Goal: Navigation & Orientation: Find specific page/section

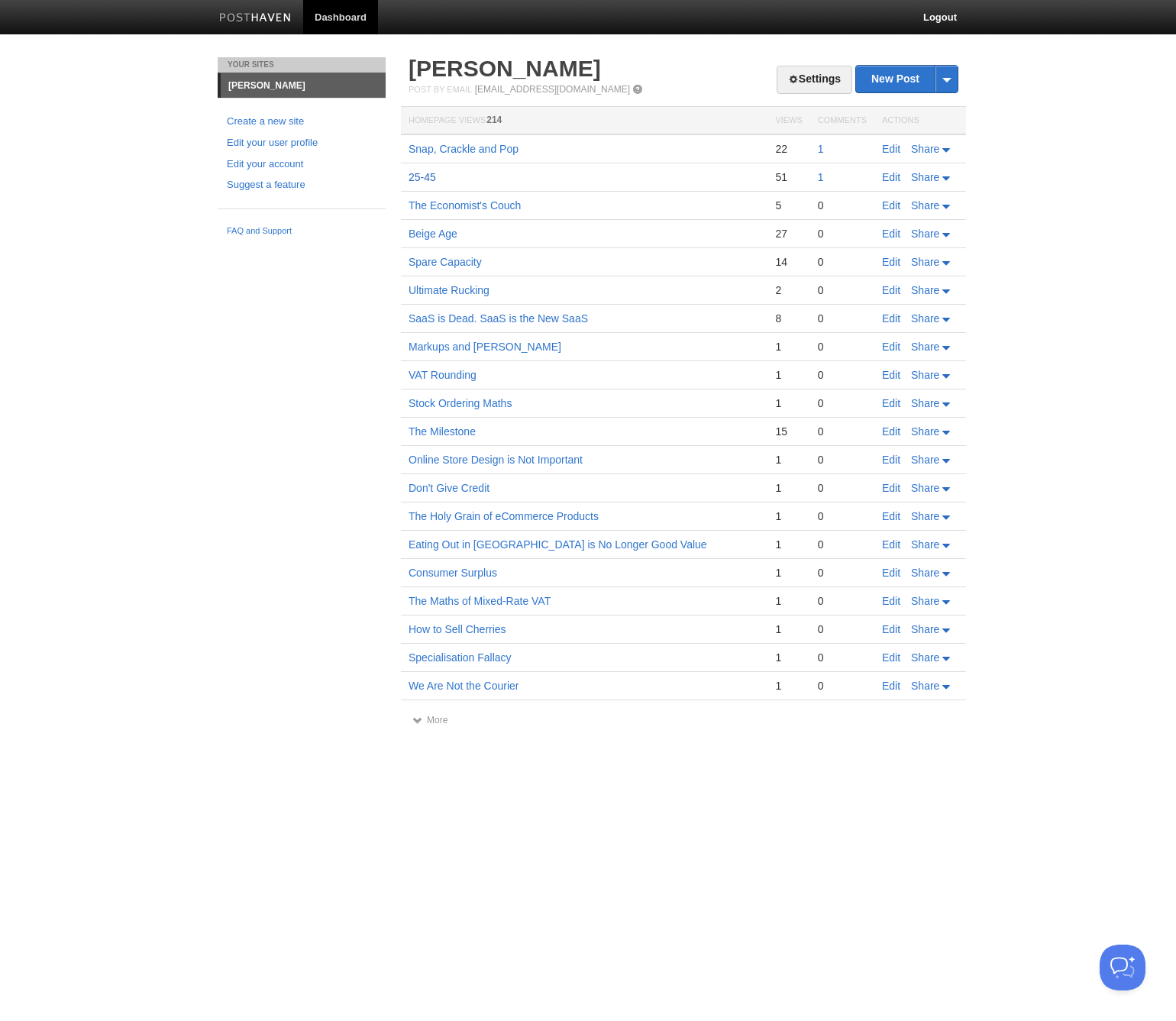
click at [426, 177] on link "25-45" at bounding box center [422, 177] width 27 height 12
click at [442, 260] on link "Spare Capacity" at bounding box center [445, 262] width 73 height 12
click at [429, 180] on link "25-45" at bounding box center [422, 177] width 27 height 12
click at [494, 255] on td "Spare Capacity" at bounding box center [584, 263] width 366 height 28
click at [458, 265] on link "Spare Capacity" at bounding box center [445, 262] width 73 height 12
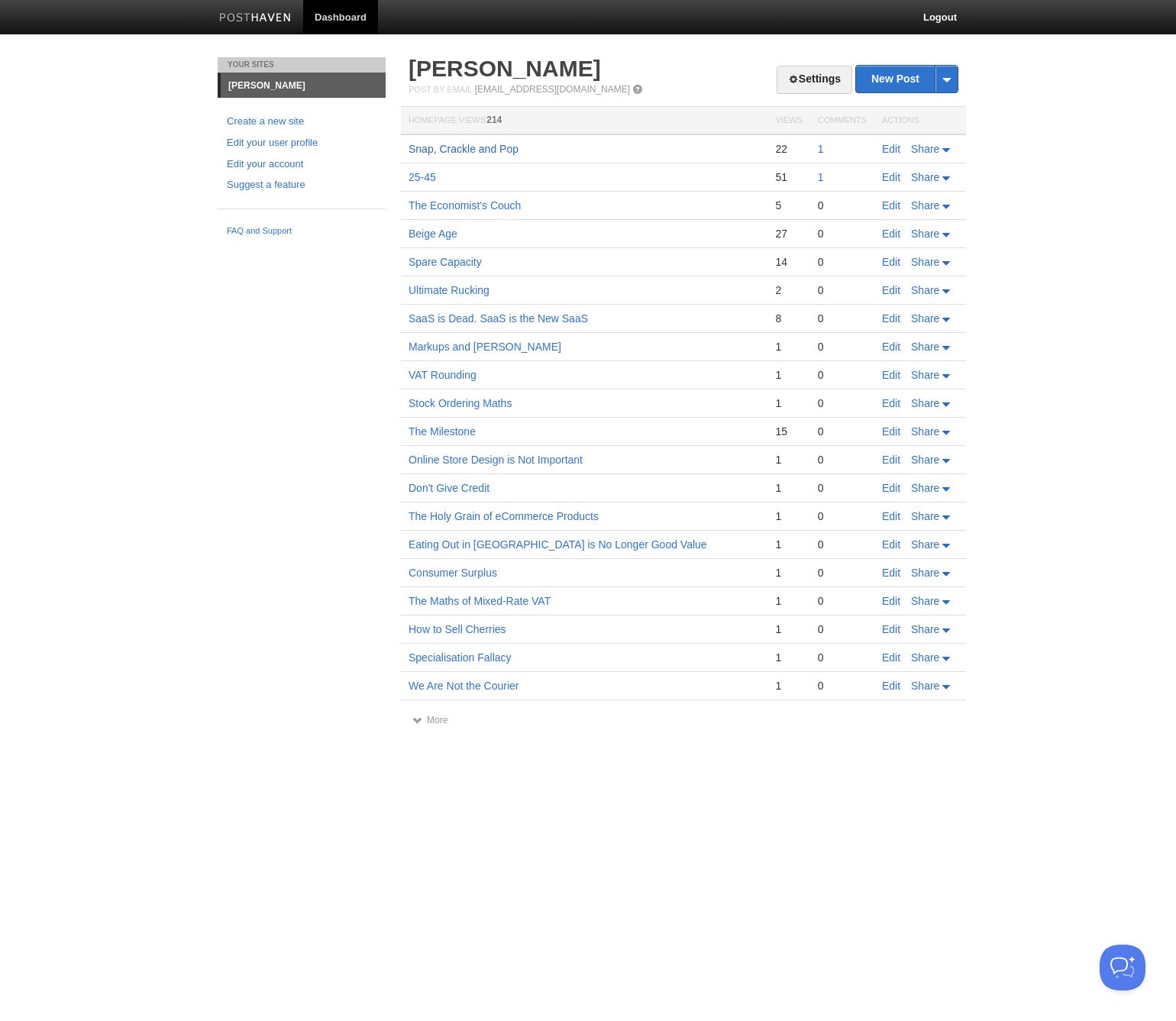
click at [485, 147] on link "Snap, Crackle and Pop" at bounding box center [463, 149] width 110 height 12
click at [458, 264] on link "Spare Capacity" at bounding box center [445, 262] width 73 height 12
click at [473, 319] on link "SaaS is Dead. SaaS is the New SaaS" at bounding box center [498, 318] width 179 height 12
click at [434, 719] on link "More" at bounding box center [429, 719] width 35 height 11
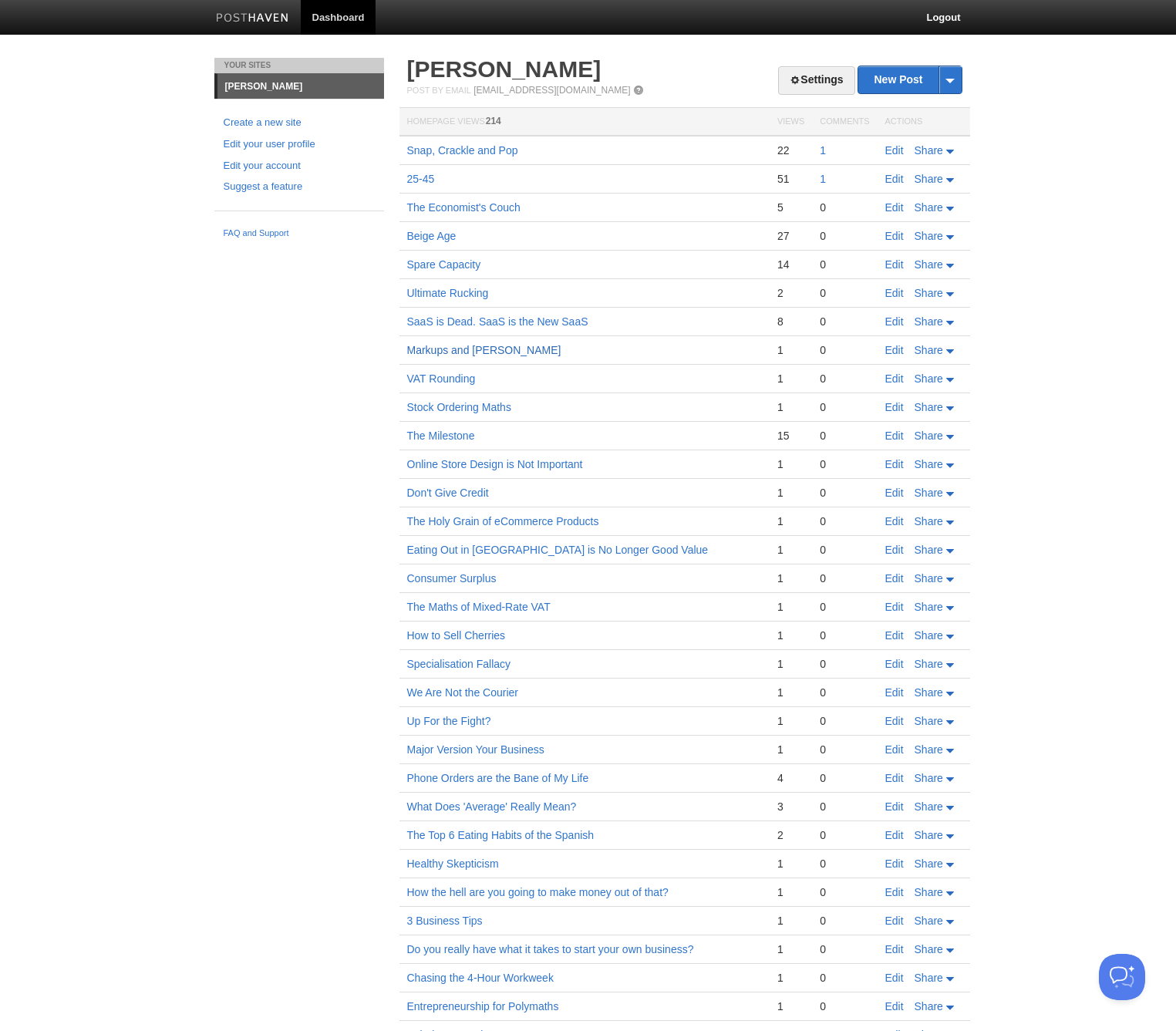
click at [488, 347] on link "Markups and [PERSON_NAME]" at bounding box center [484, 350] width 154 height 13
click at [459, 434] on link "The Milestone" at bounding box center [440, 435] width 68 height 13
click at [413, 236] on link "Beige Age" at bounding box center [431, 236] width 49 height 13
click at [475, 582] on link "Consumer Surplus" at bounding box center [451, 578] width 90 height 13
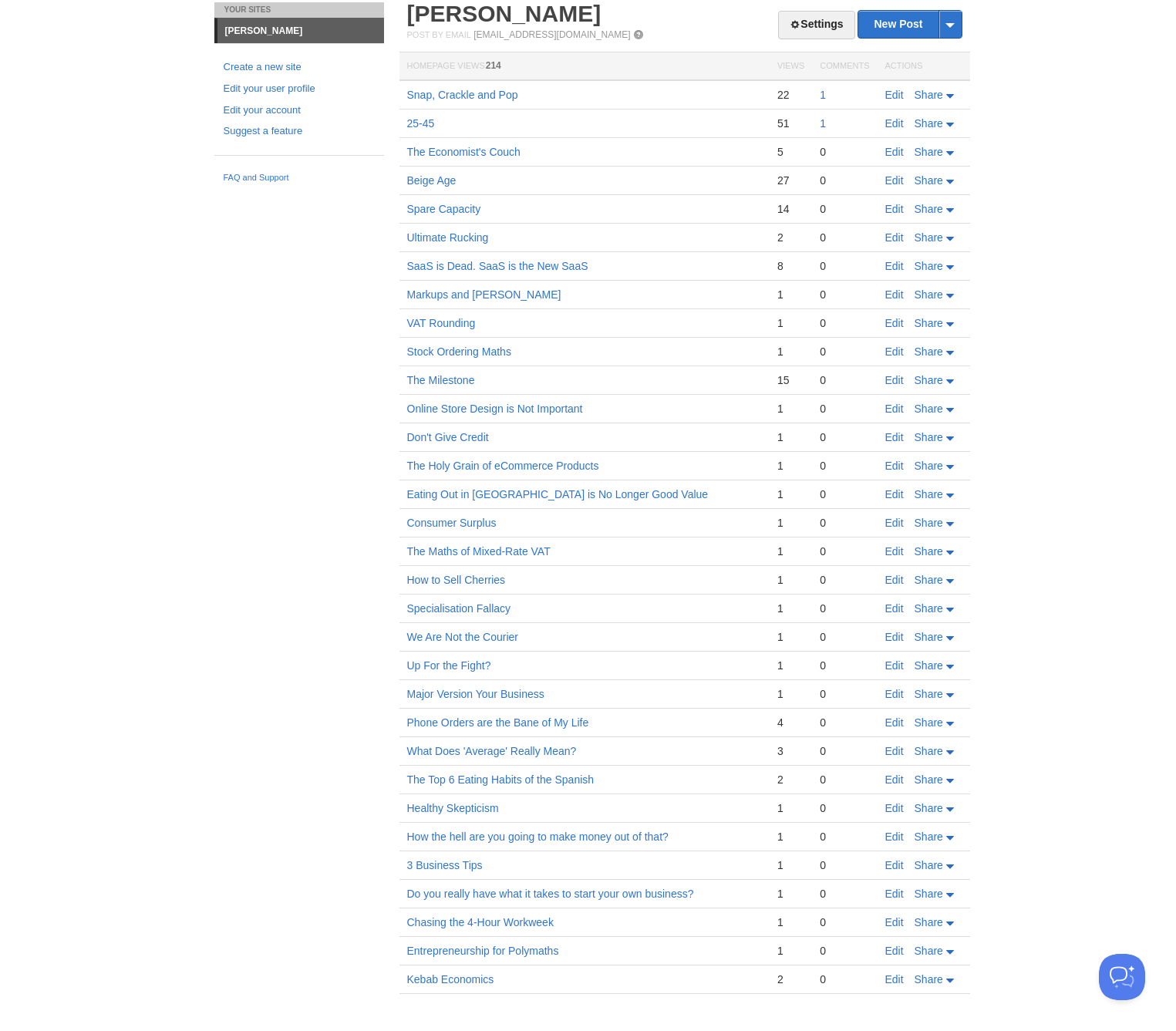
scroll to position [64, 0]
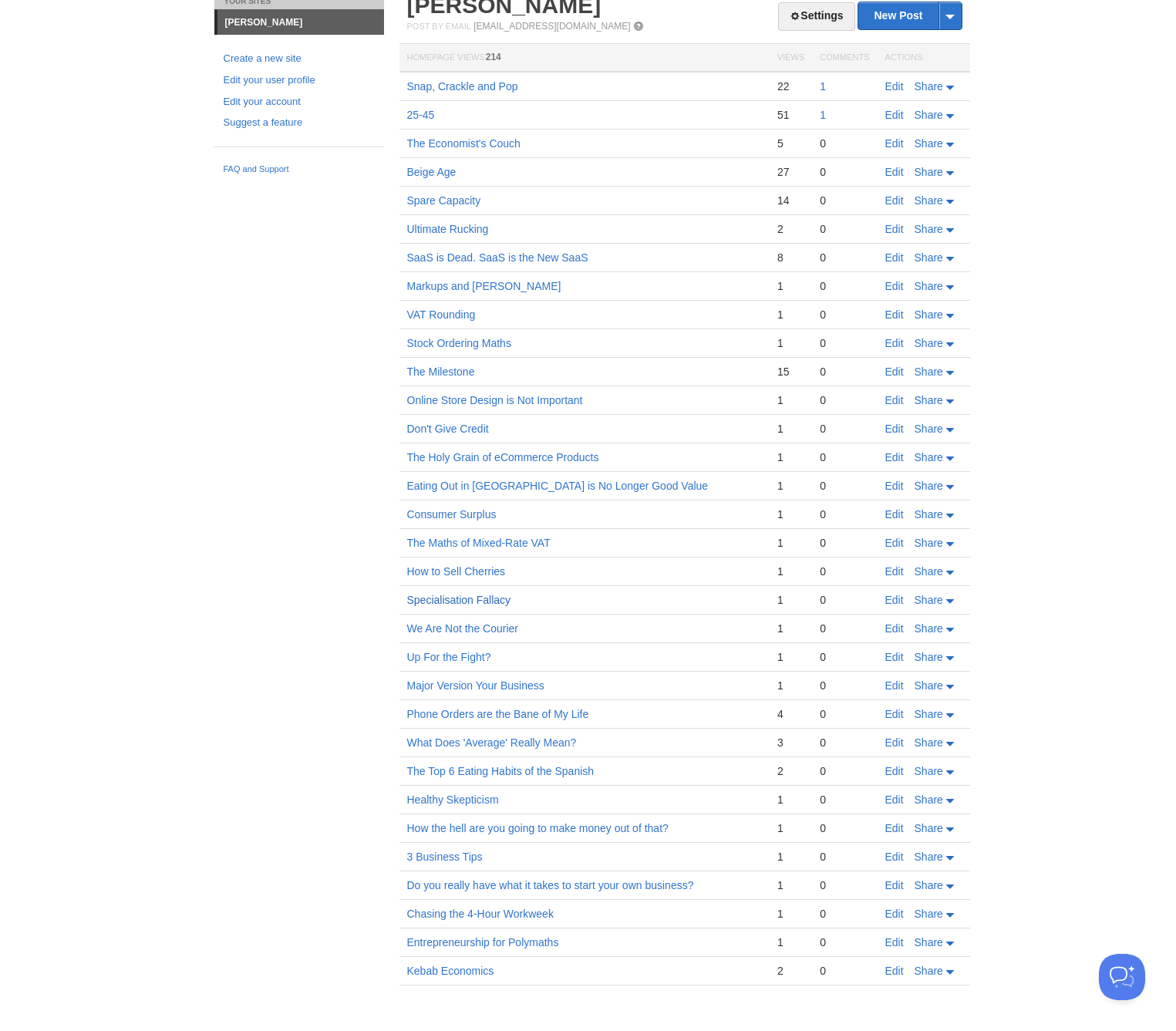
click at [492, 604] on link "Specialisation Fallacy" at bounding box center [459, 600] width 104 height 13
click at [486, 573] on link "How to Sell Cherries" at bounding box center [456, 571] width 99 height 13
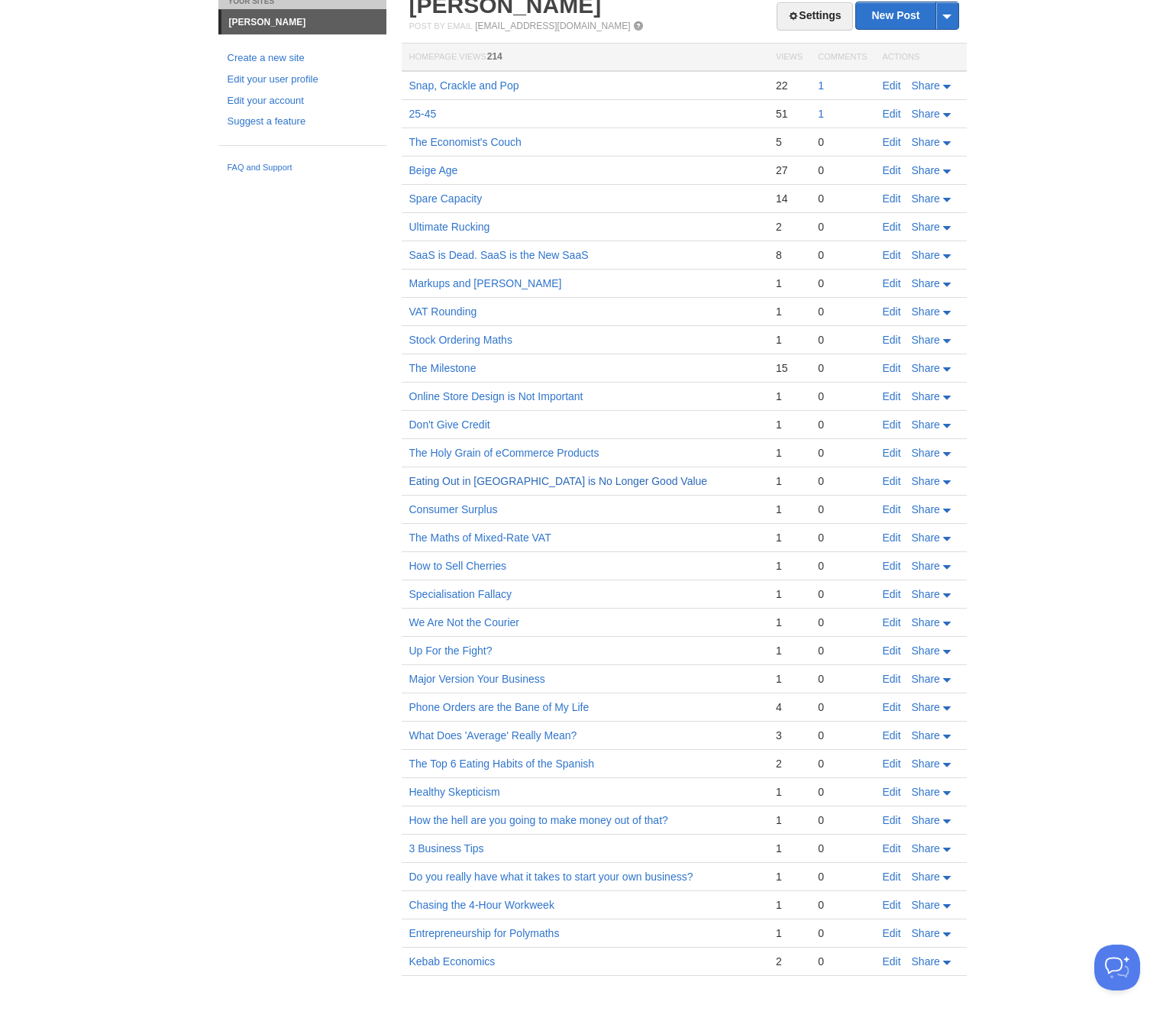
scroll to position [0, 0]
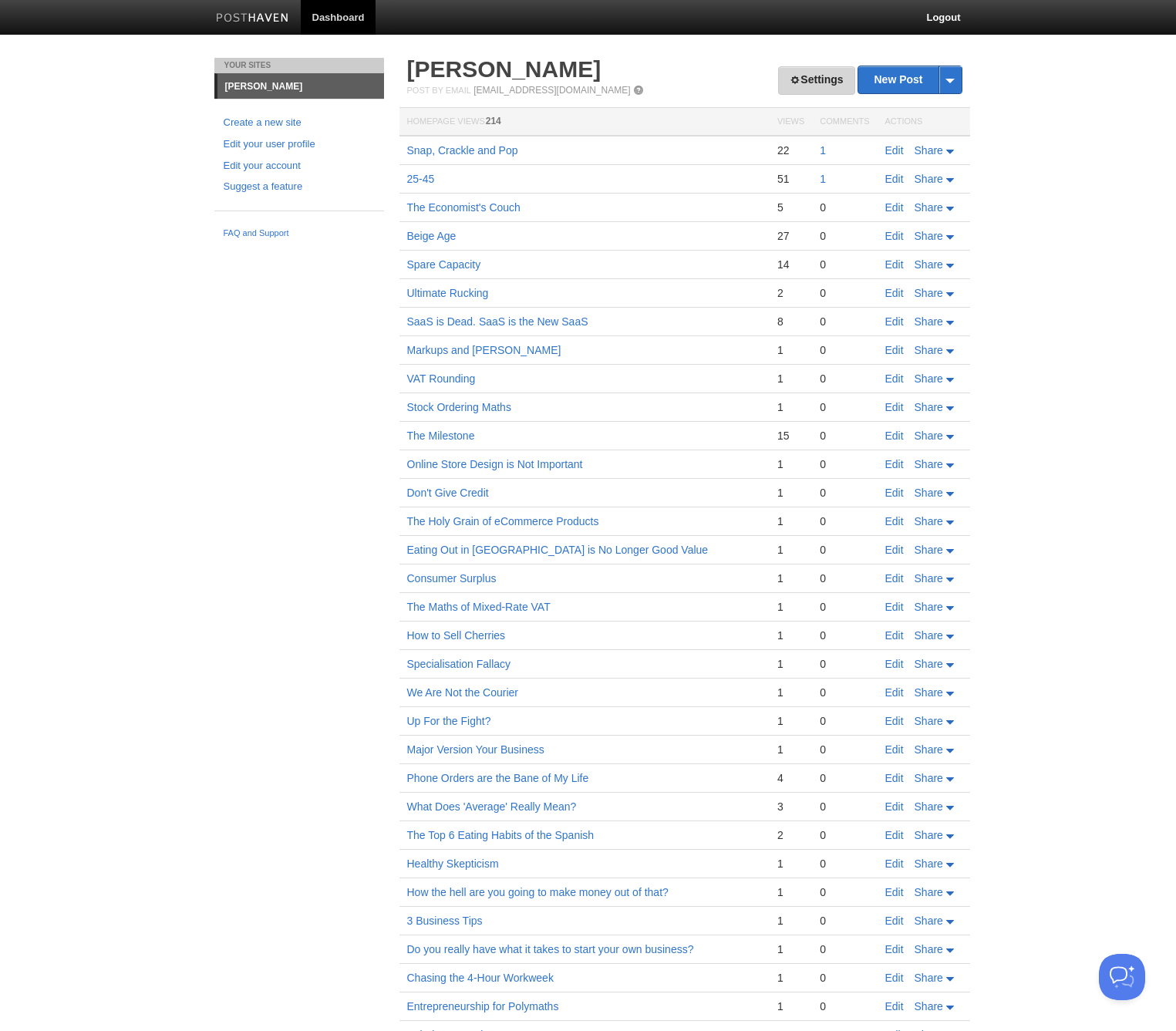
click at [792, 75] on span at bounding box center [794, 80] width 11 height 11
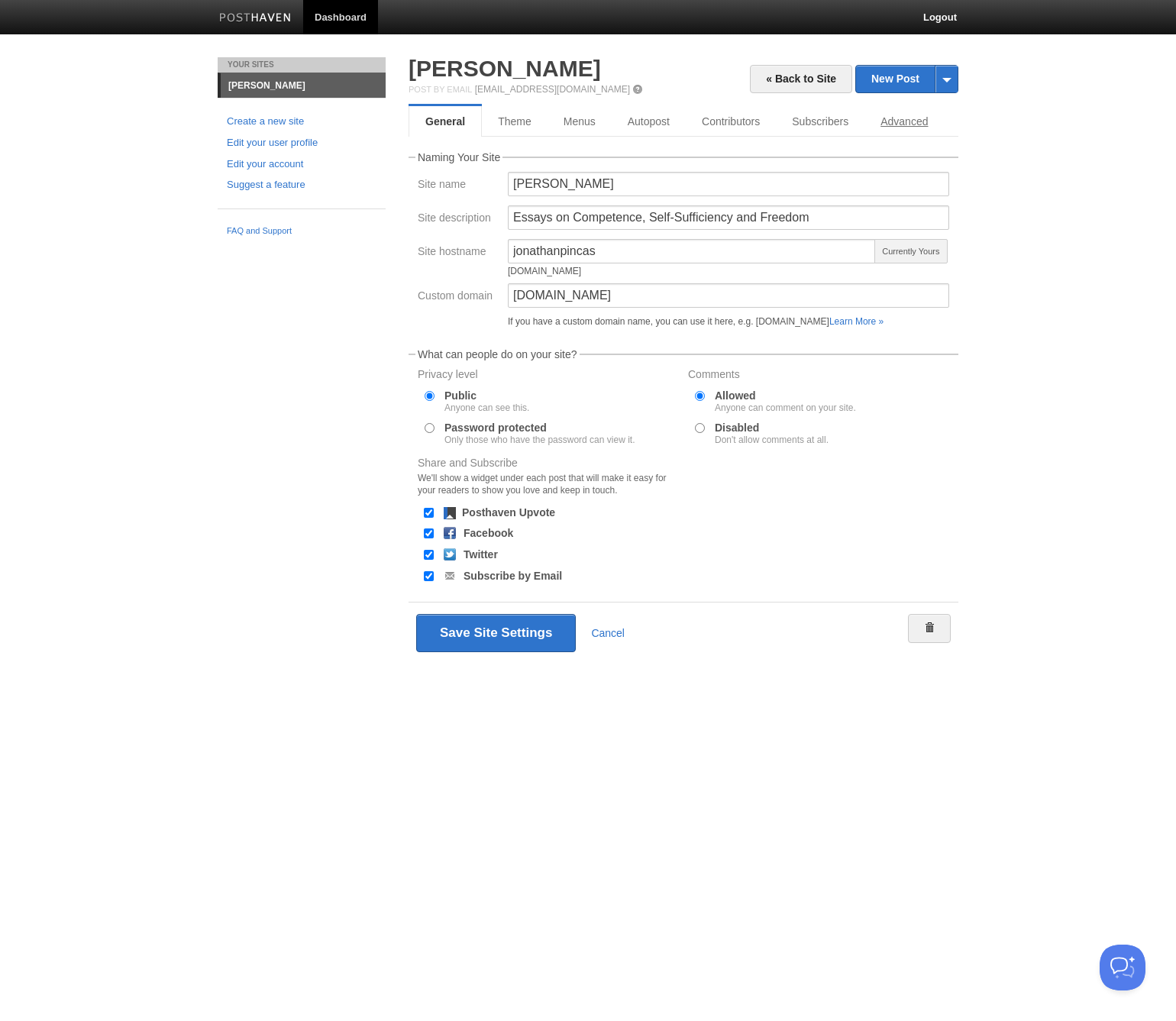
click at [921, 127] on link "Advanced" at bounding box center [904, 121] width 80 height 31
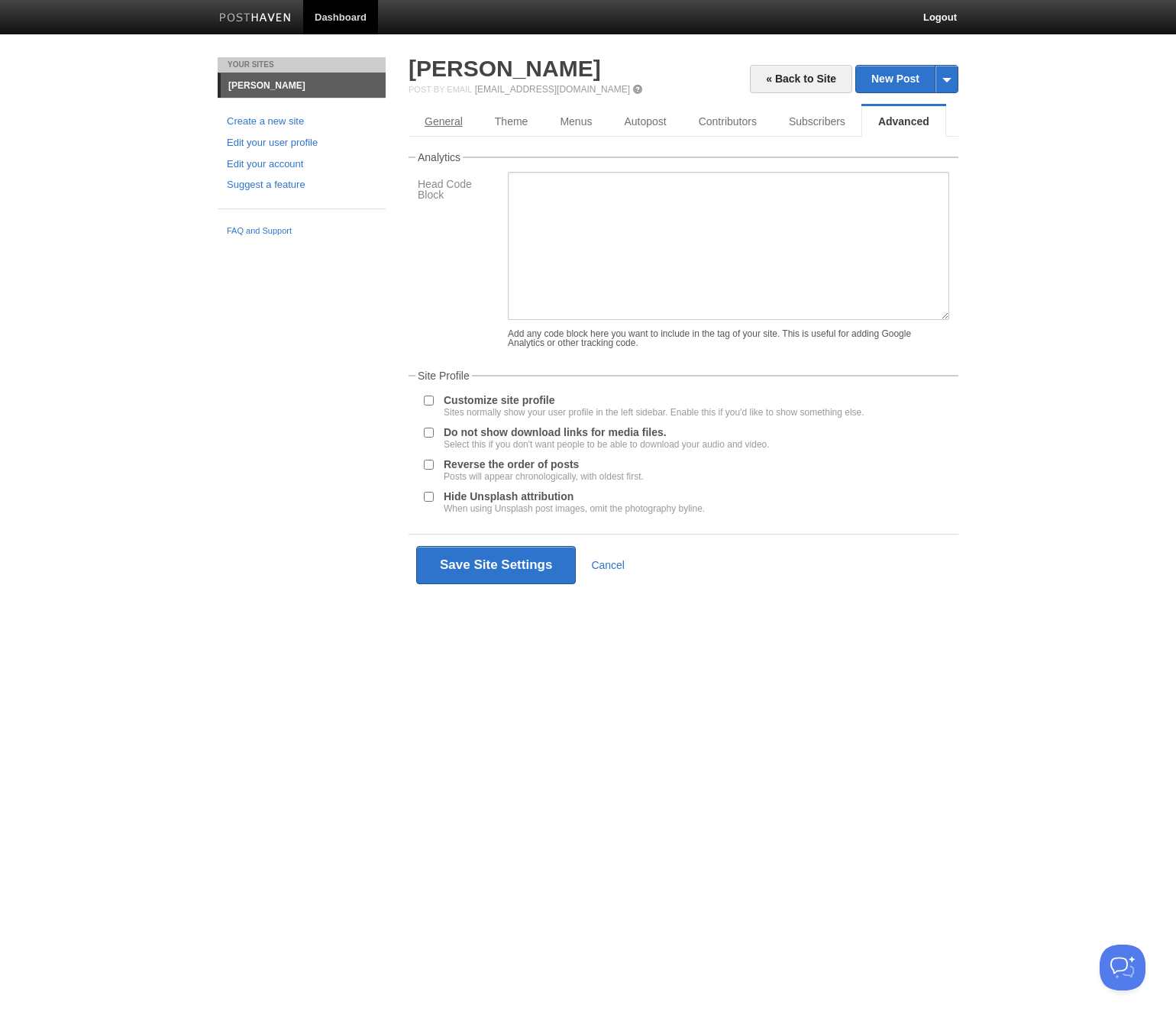
click at [439, 120] on link "General" at bounding box center [443, 121] width 71 height 31
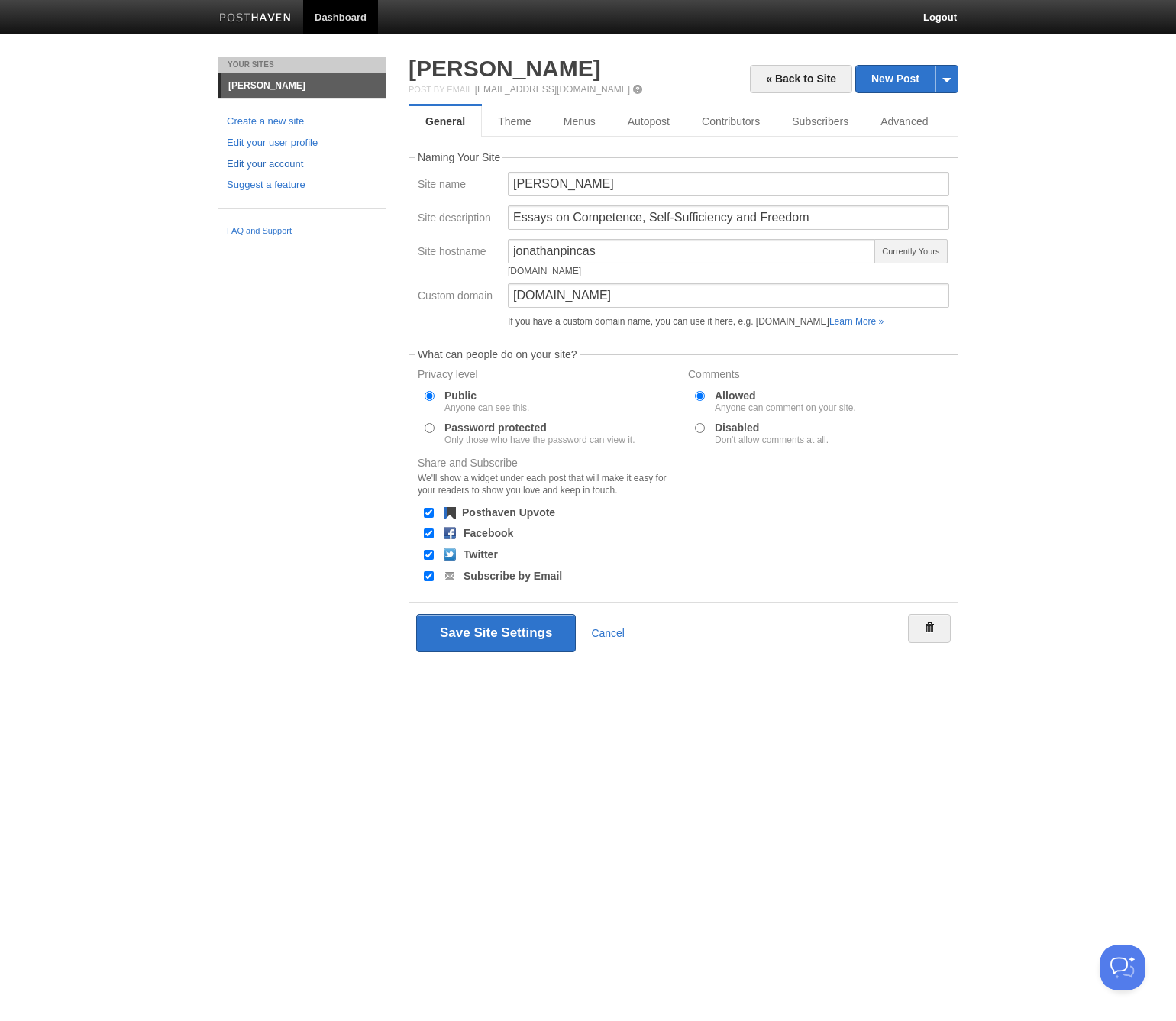
click at [288, 164] on link "Edit your account" at bounding box center [301, 164] width 149 height 16
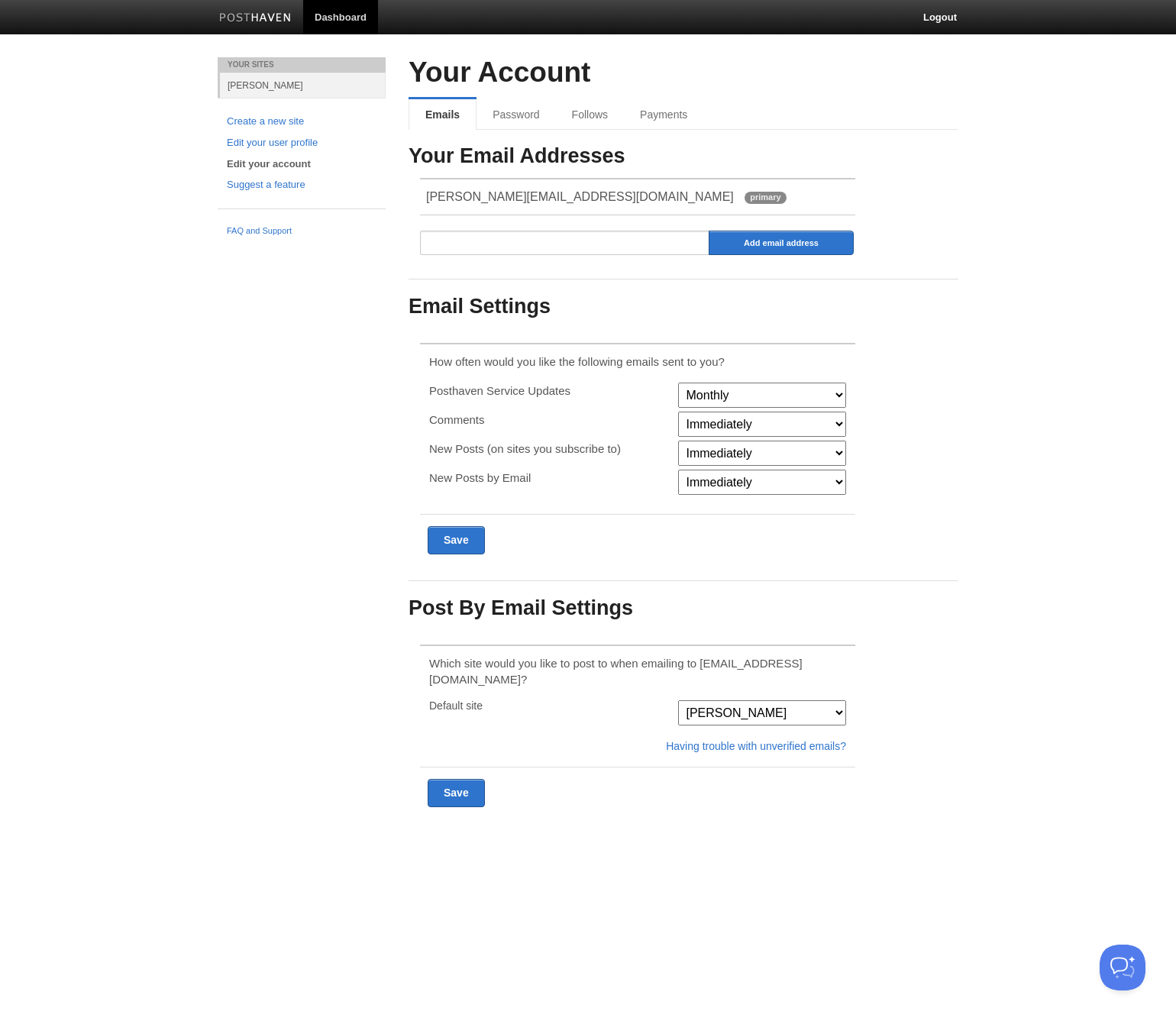
click at [267, 15] on img at bounding box center [255, 19] width 72 height 12
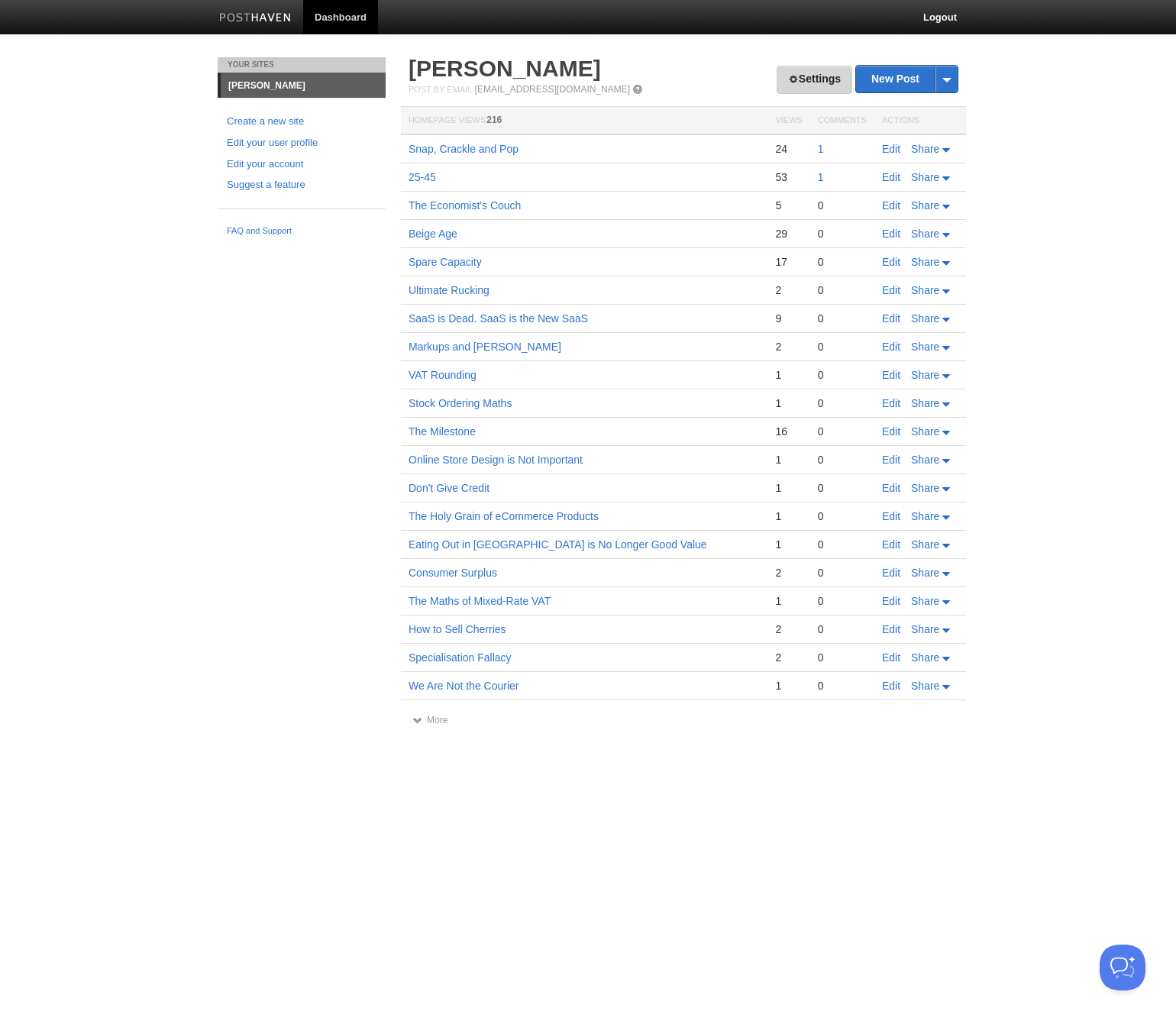
click at [816, 74] on link "Settings" at bounding box center [814, 80] width 76 height 28
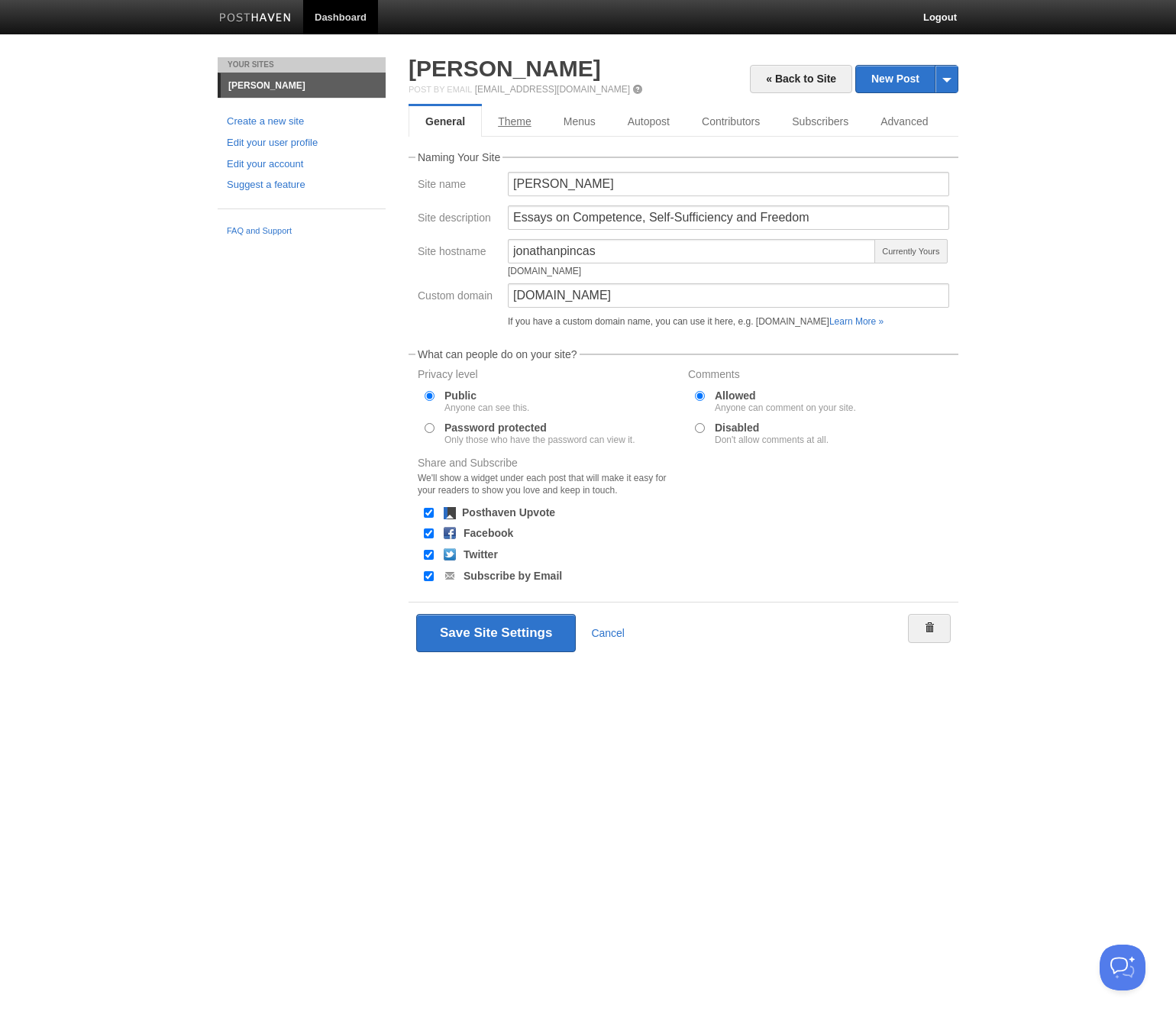
click at [528, 125] on link "Theme" at bounding box center [514, 121] width 66 height 31
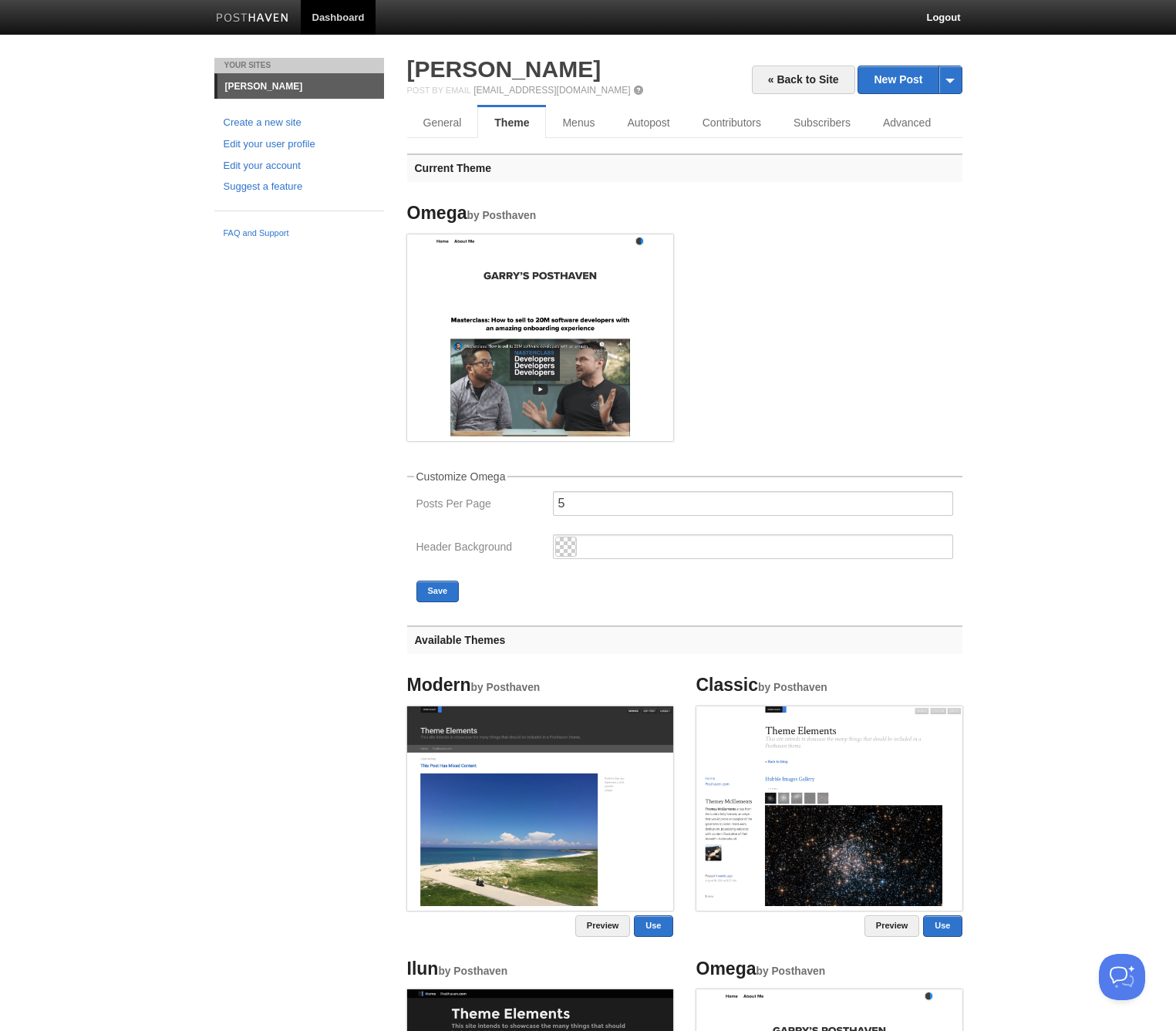
click at [587, 122] on link "Menus" at bounding box center [578, 122] width 65 height 31
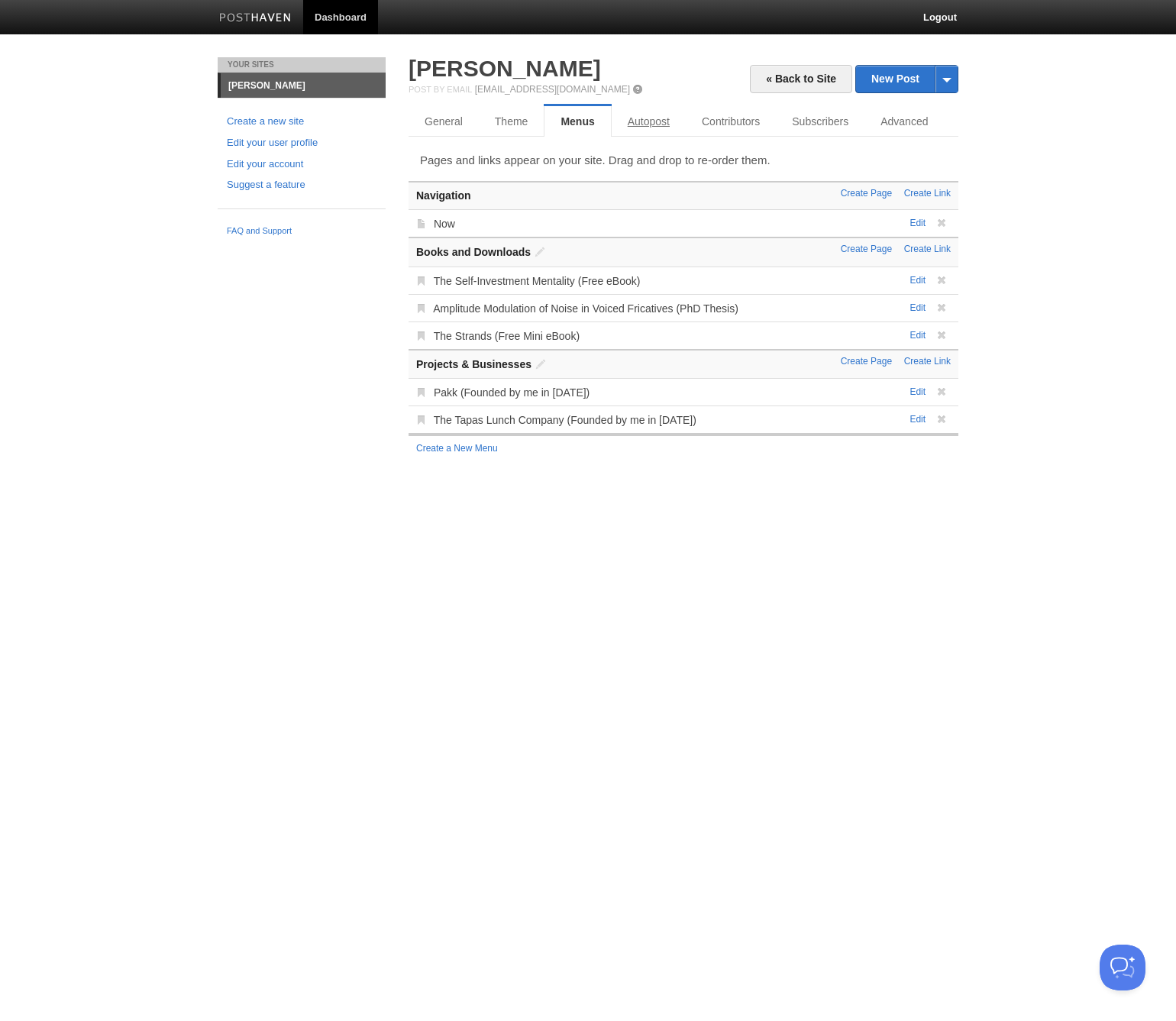
click at [638, 123] on link "Autopost" at bounding box center [648, 121] width 74 height 31
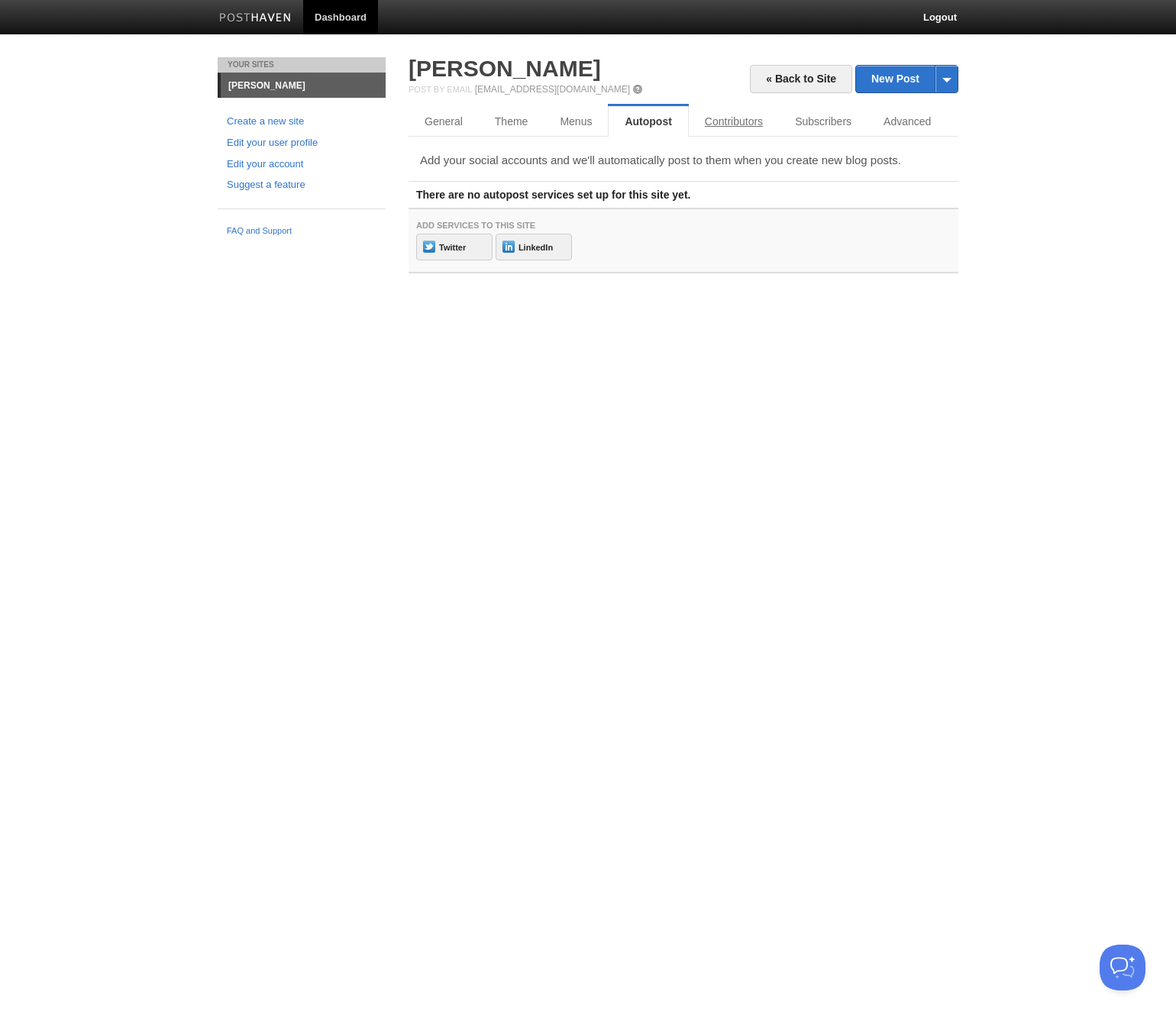
click at [725, 125] on link "Contributors" at bounding box center [733, 121] width 90 height 31
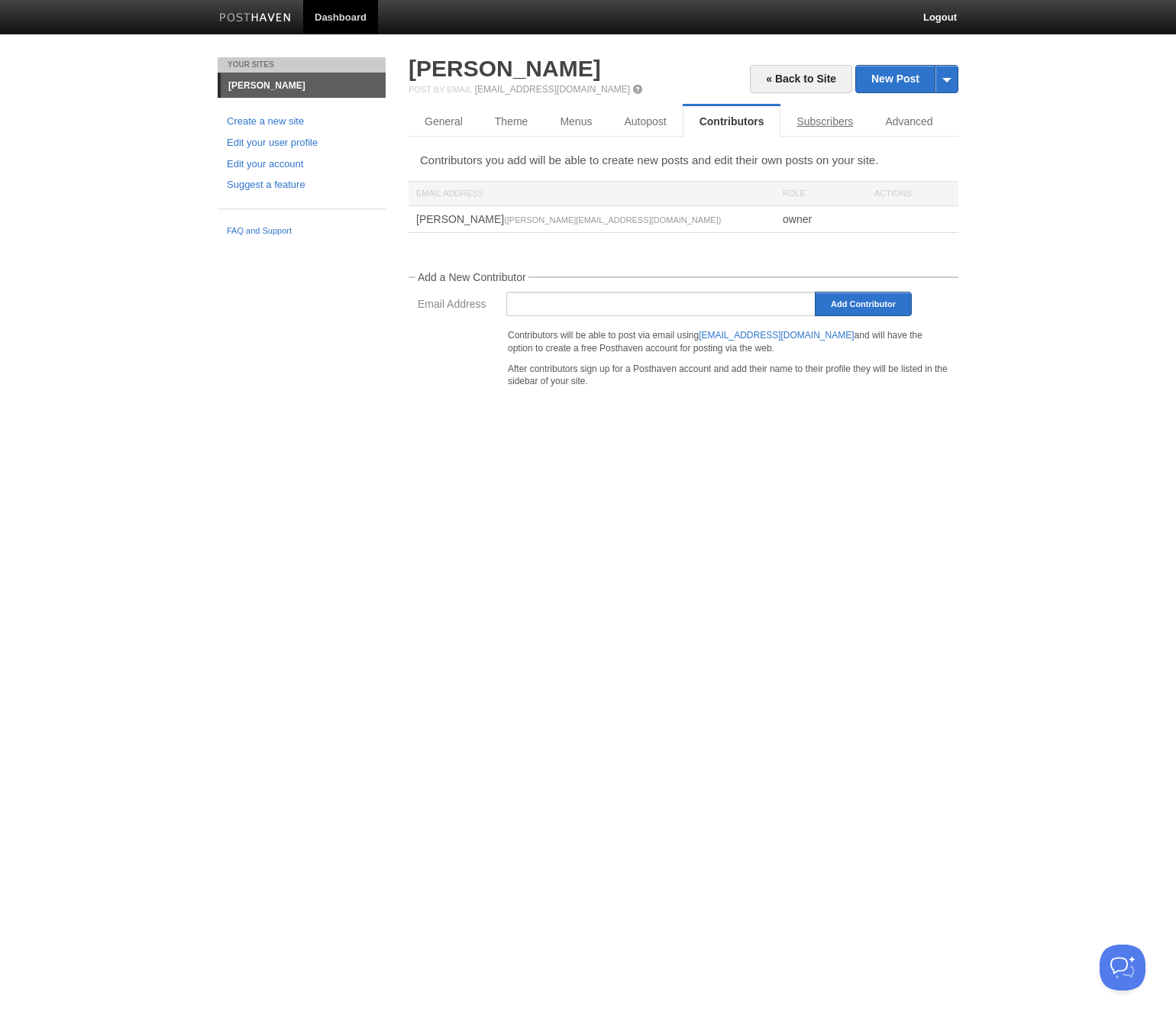
click at [826, 123] on link "Subscribers" at bounding box center [824, 121] width 89 height 31
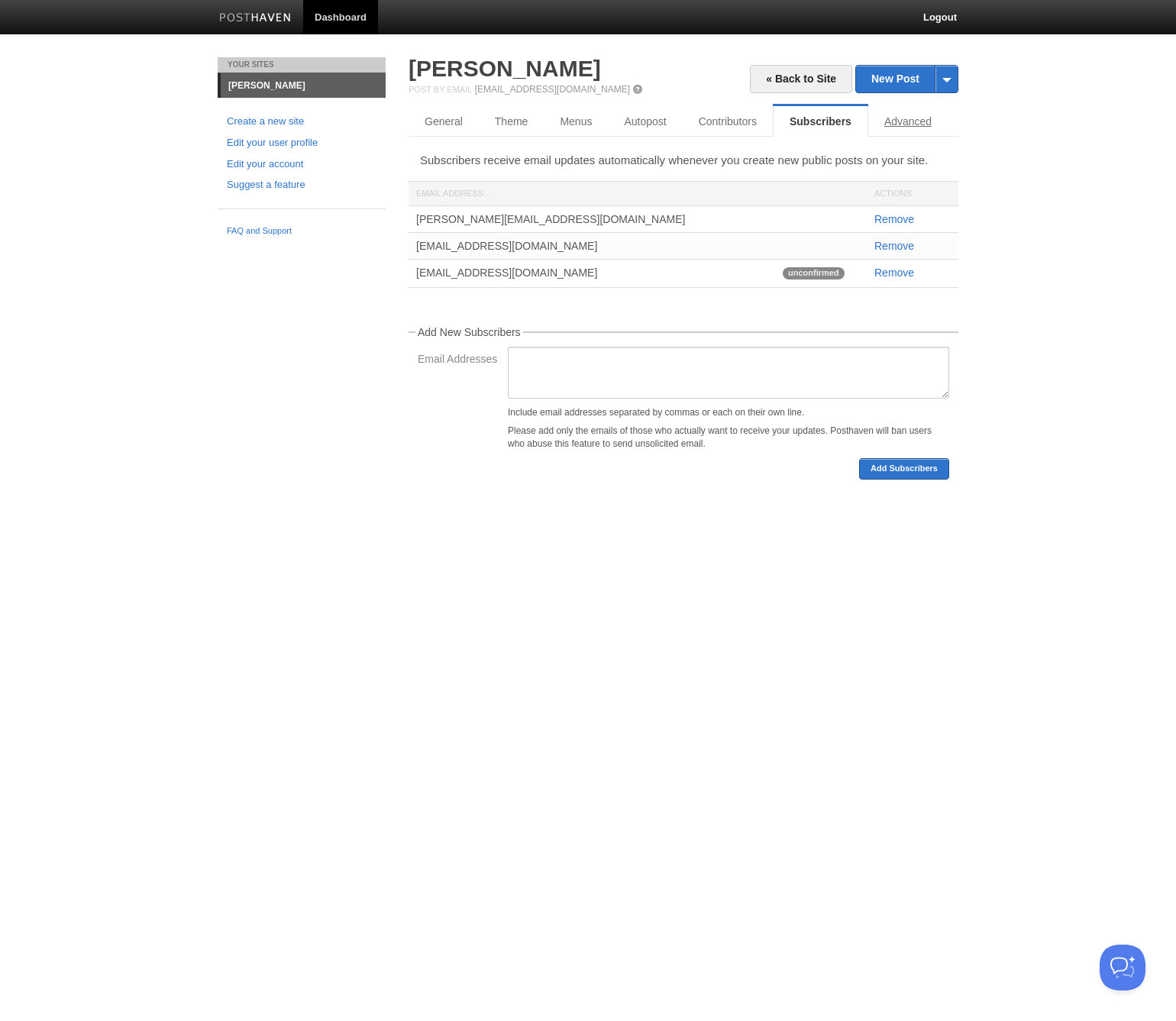
click at [896, 125] on link "Advanced" at bounding box center [908, 121] width 80 height 31
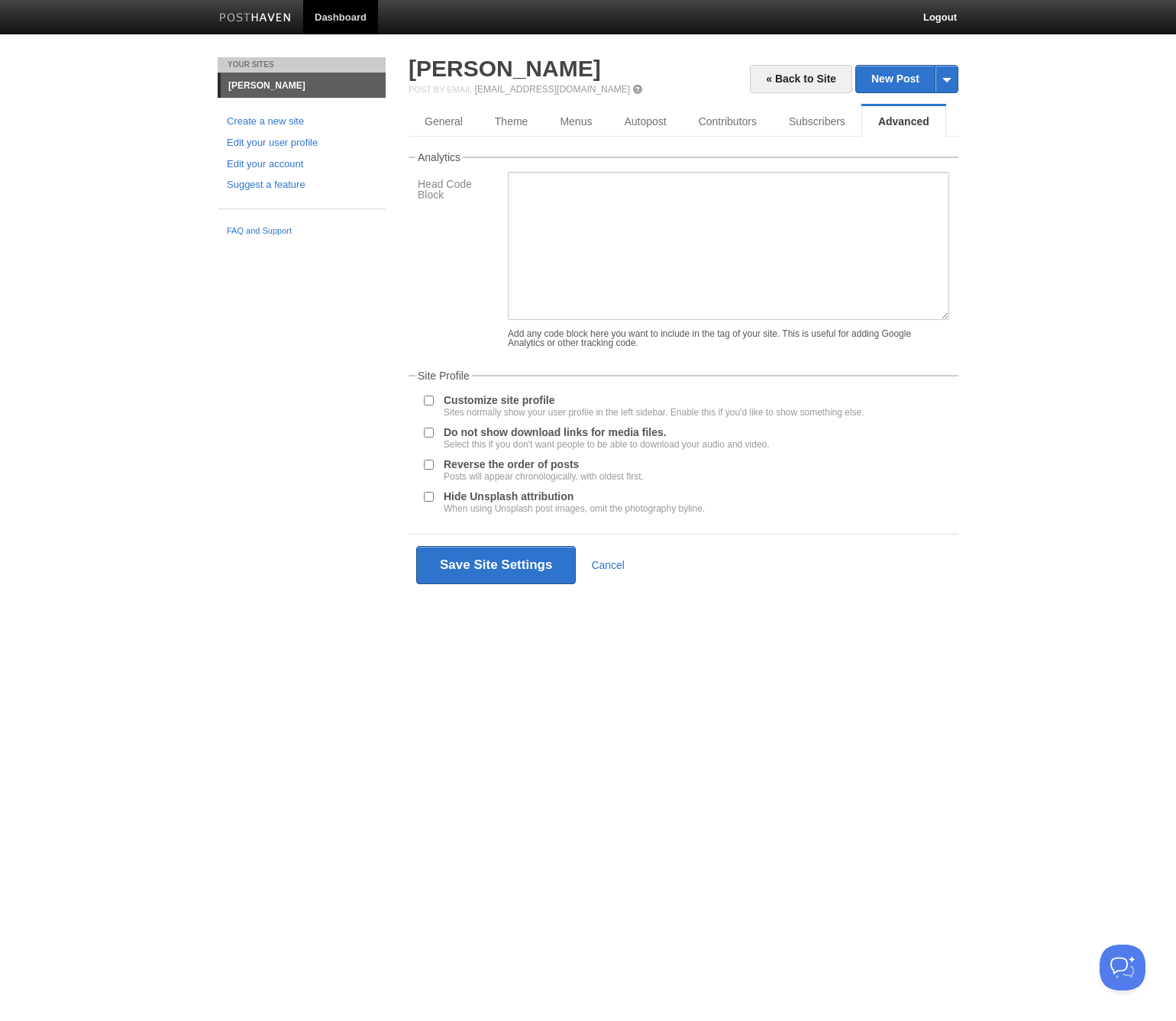
click at [255, 19] on img at bounding box center [255, 19] width 72 height 12
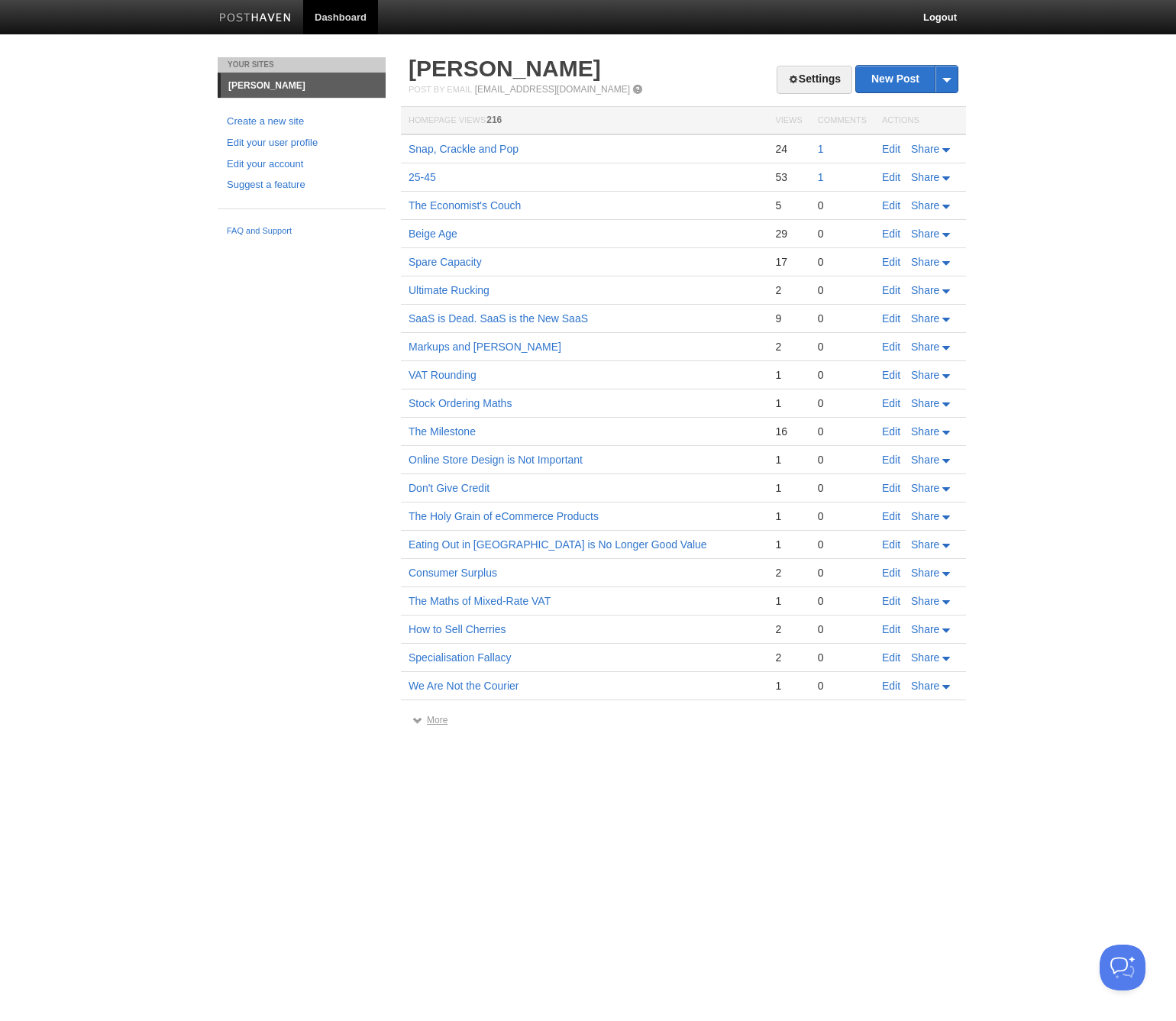
click at [434, 724] on link "More" at bounding box center [429, 719] width 35 height 11
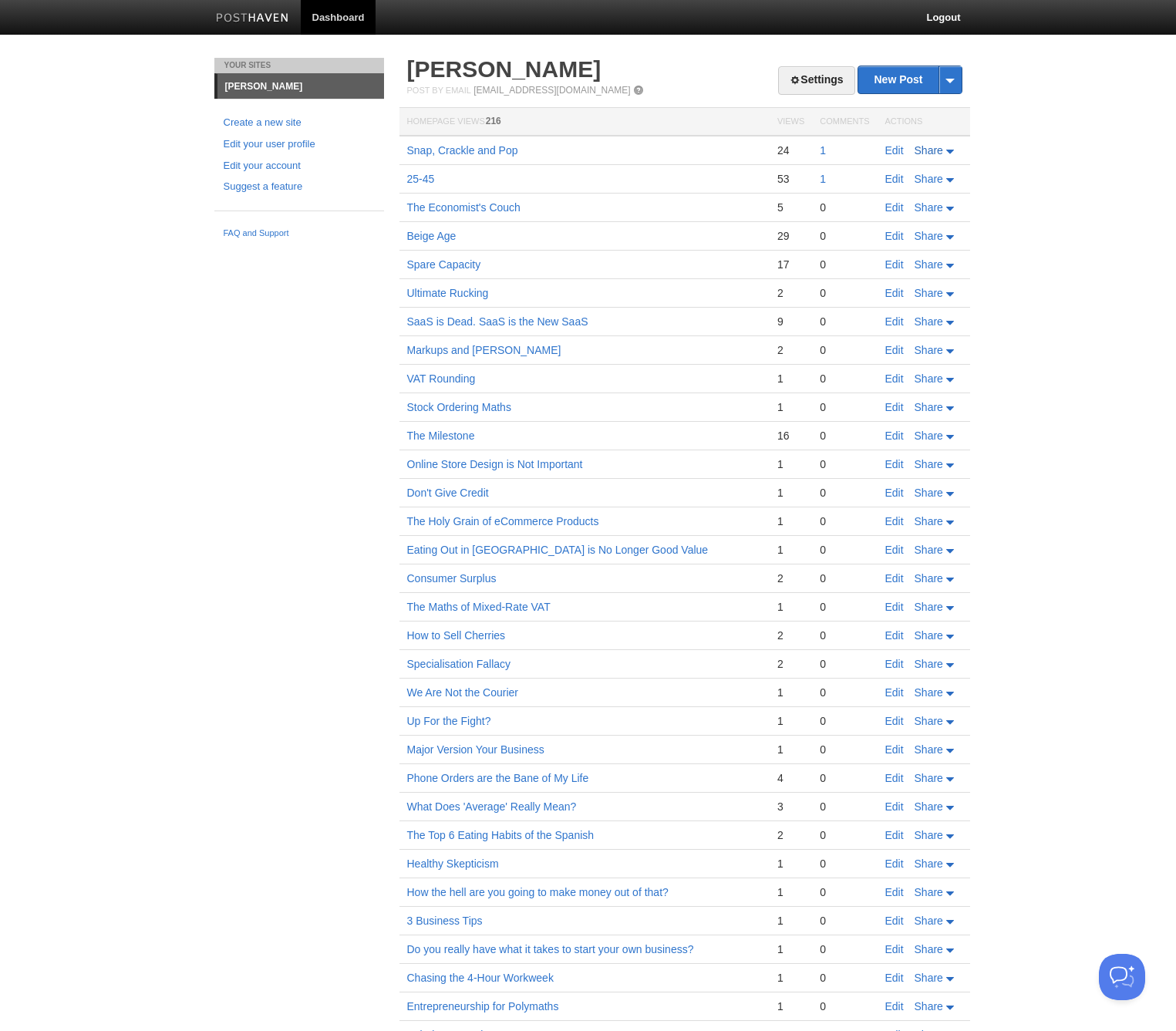
click at [949, 155] on link "Share" at bounding box center [935, 150] width 43 height 13
click at [1053, 211] on body "Dashboard Logout Your Sites [PERSON_NAME] Create a new site Edit your user prof…" at bounding box center [588, 547] width 1176 height 1095
